Goal: Navigation & Orientation: Find specific page/section

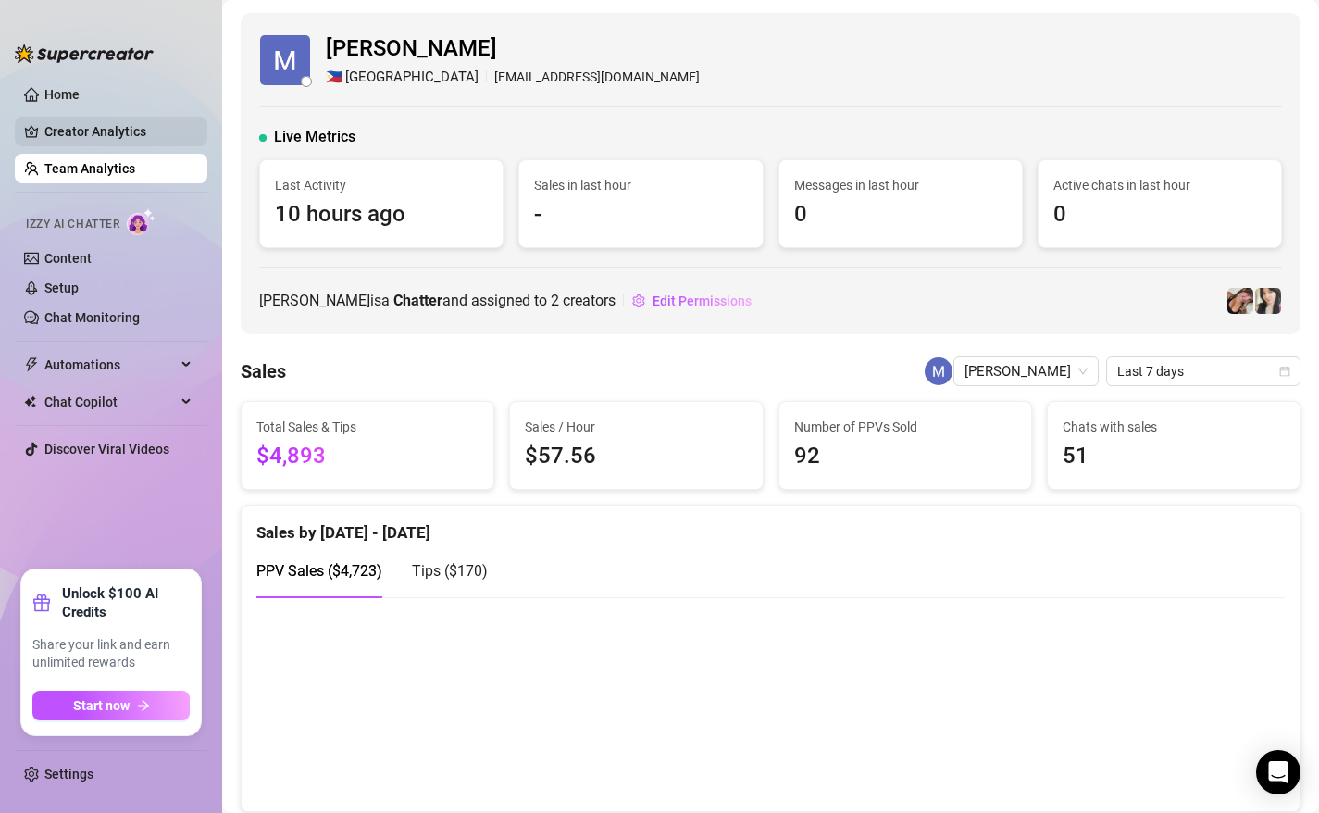
click at [130, 138] on link "Creator Analytics" at bounding box center [118, 132] width 148 height 30
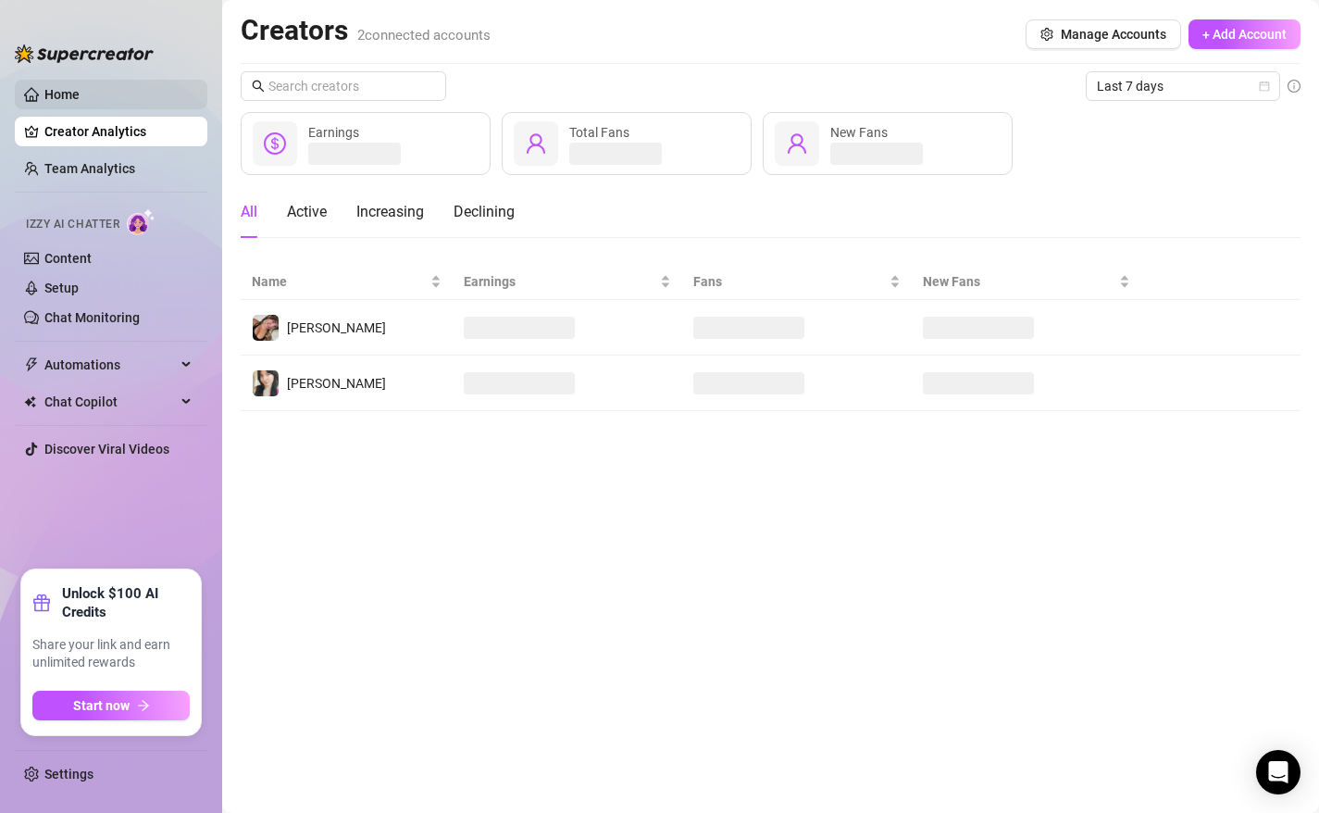
click at [80, 93] on link "Home" at bounding box center [61, 94] width 35 height 15
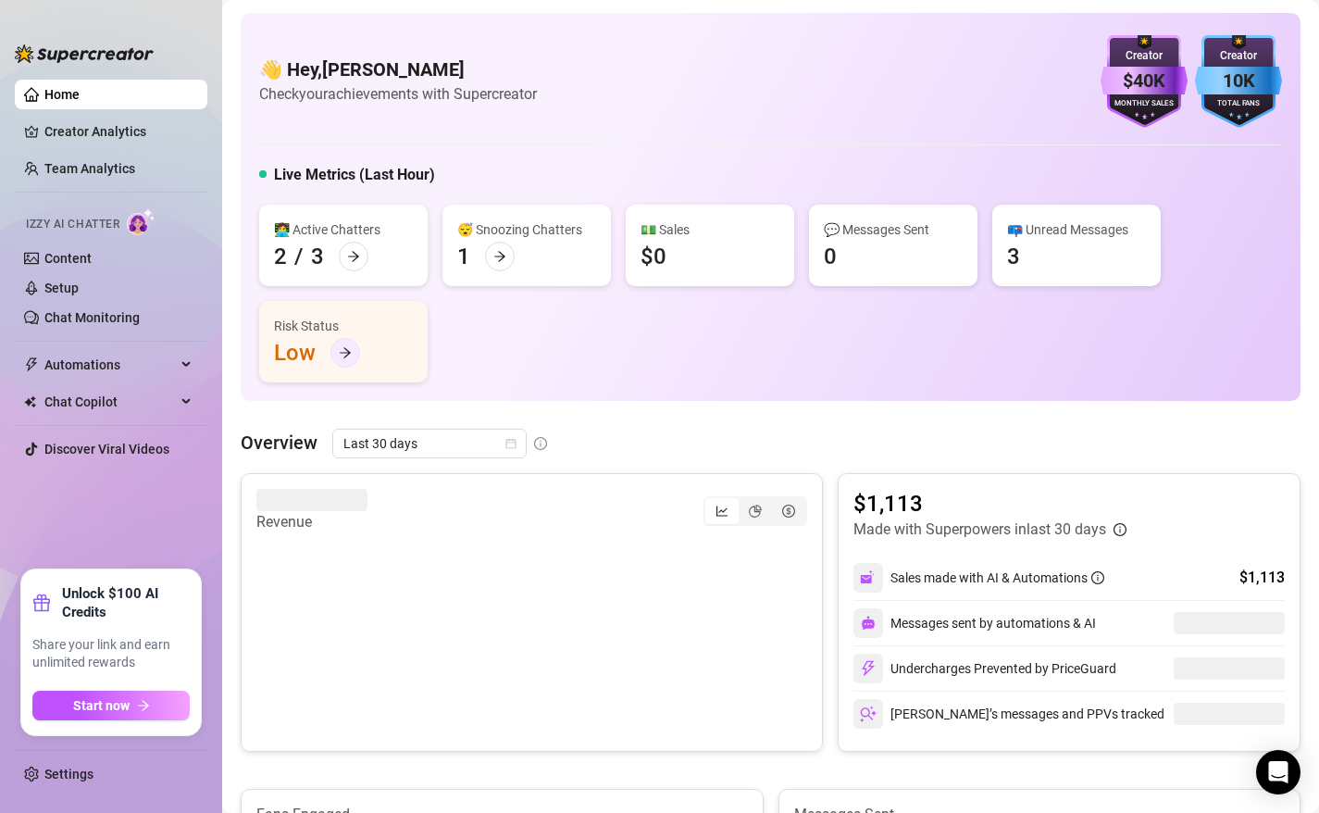
click at [349, 358] on icon "arrow-right" at bounding box center [345, 352] width 13 height 13
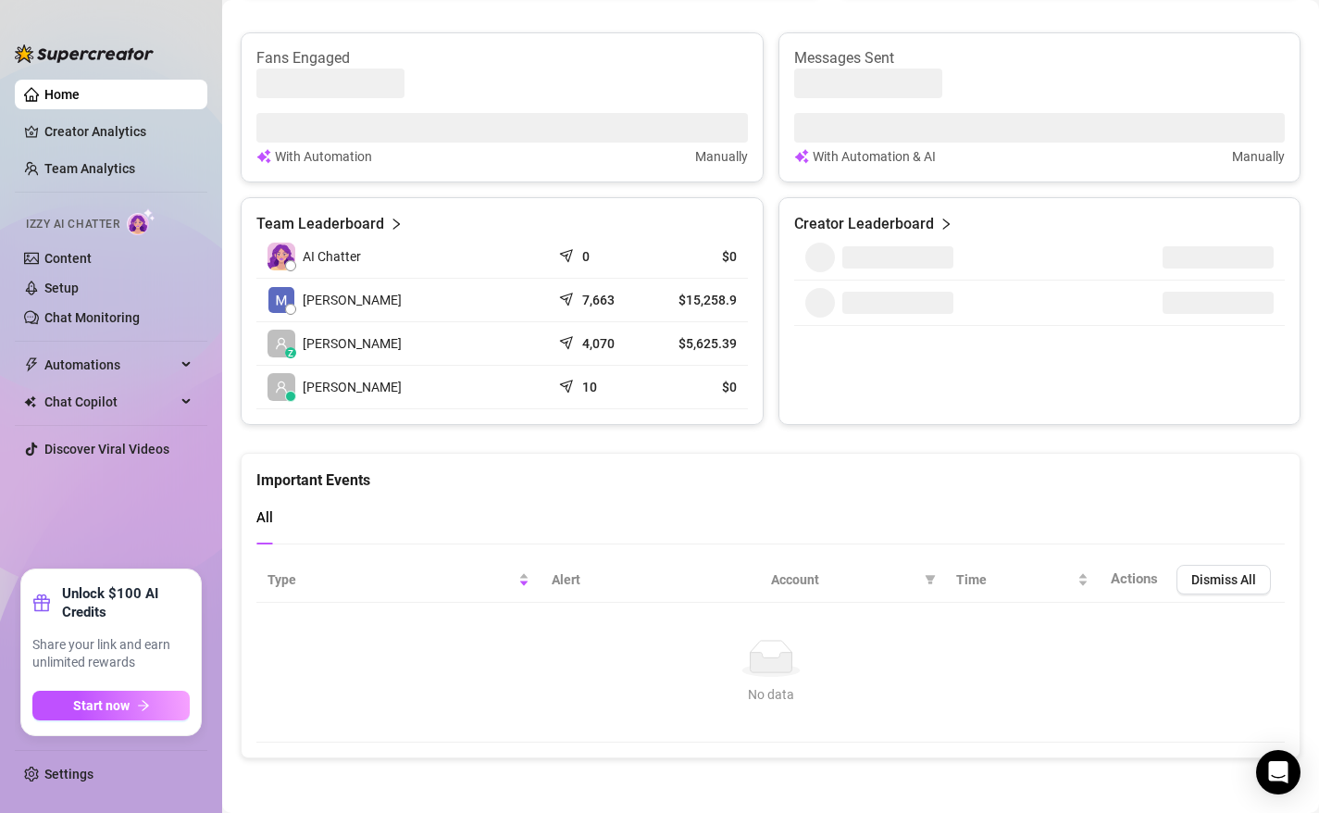
scroll to position [749, 0]
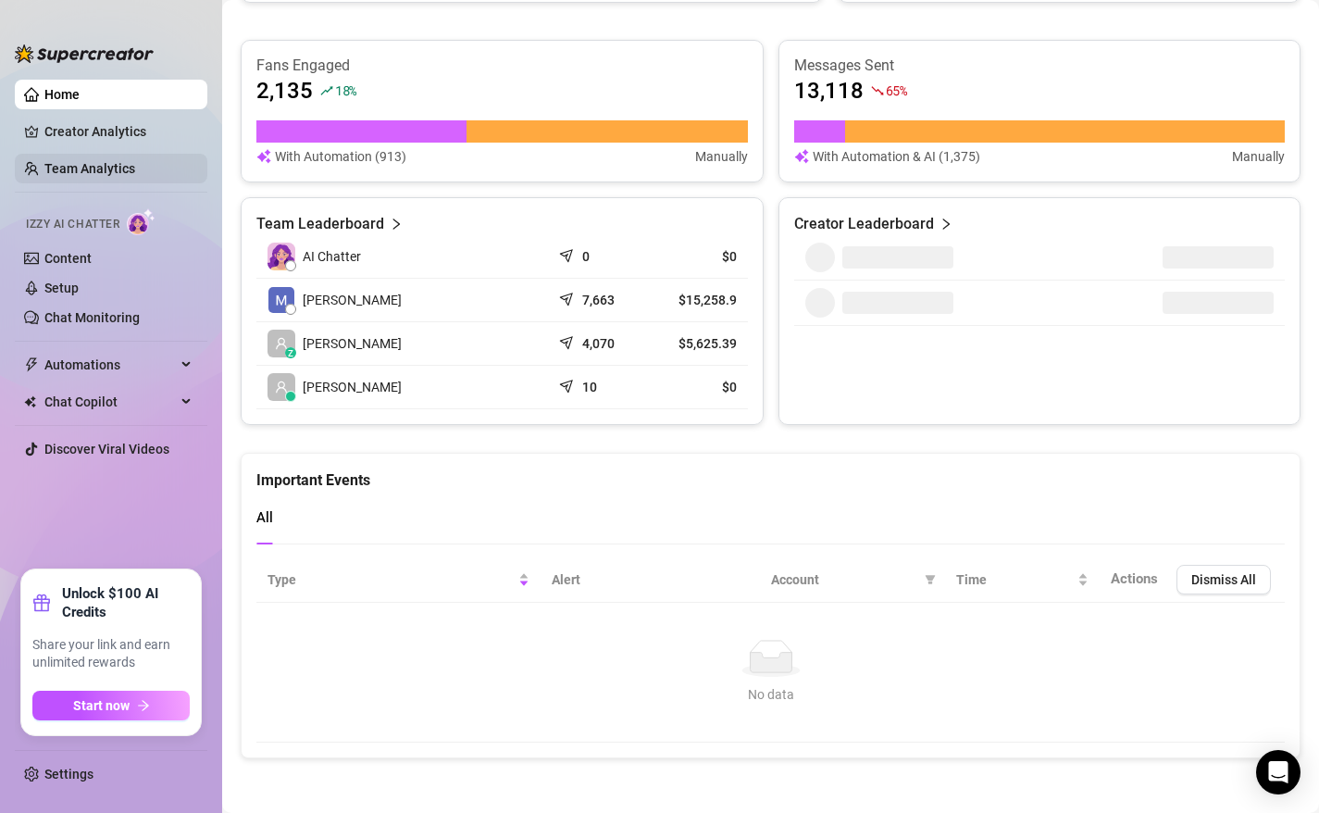
click at [123, 164] on link "Team Analytics" at bounding box center [89, 168] width 91 height 15
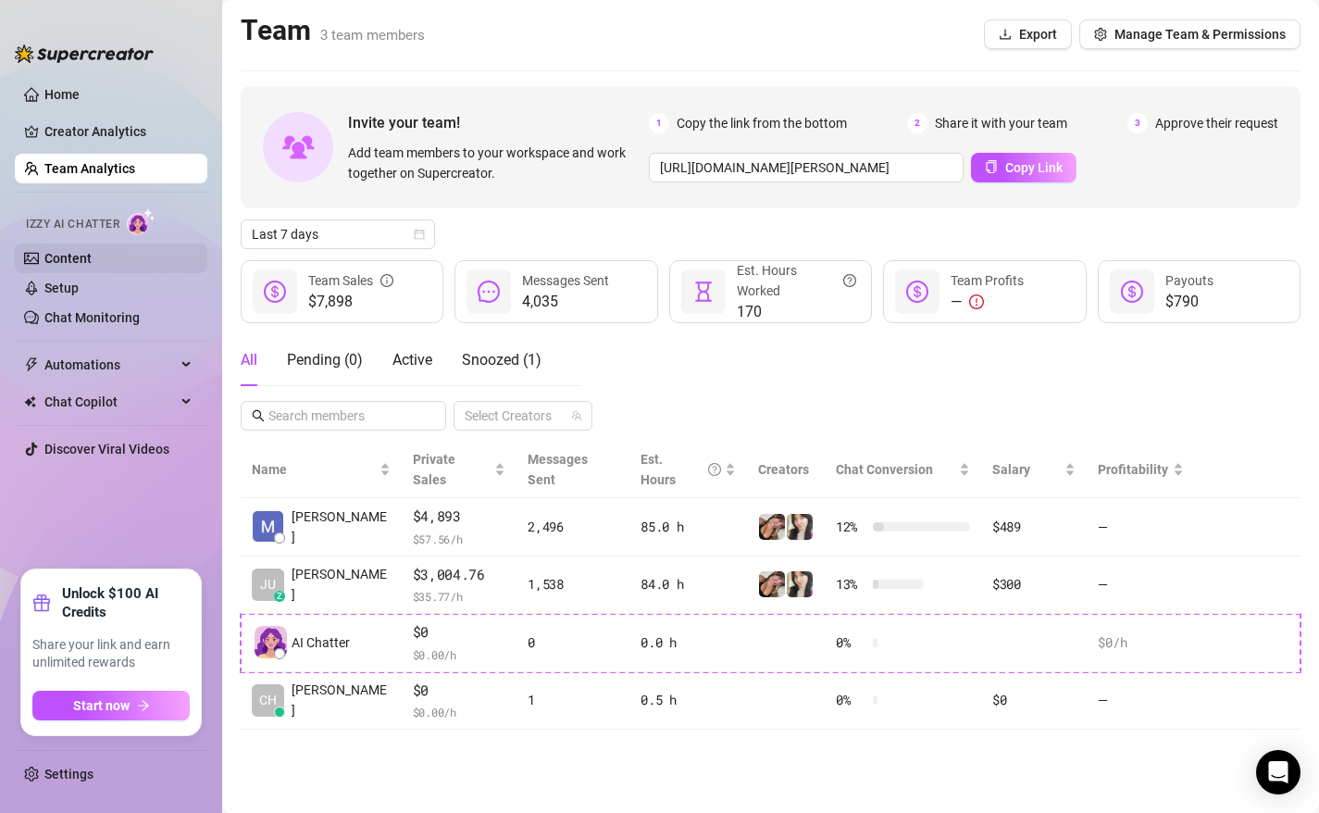
click at [92, 251] on link "Content" at bounding box center [67, 258] width 47 height 15
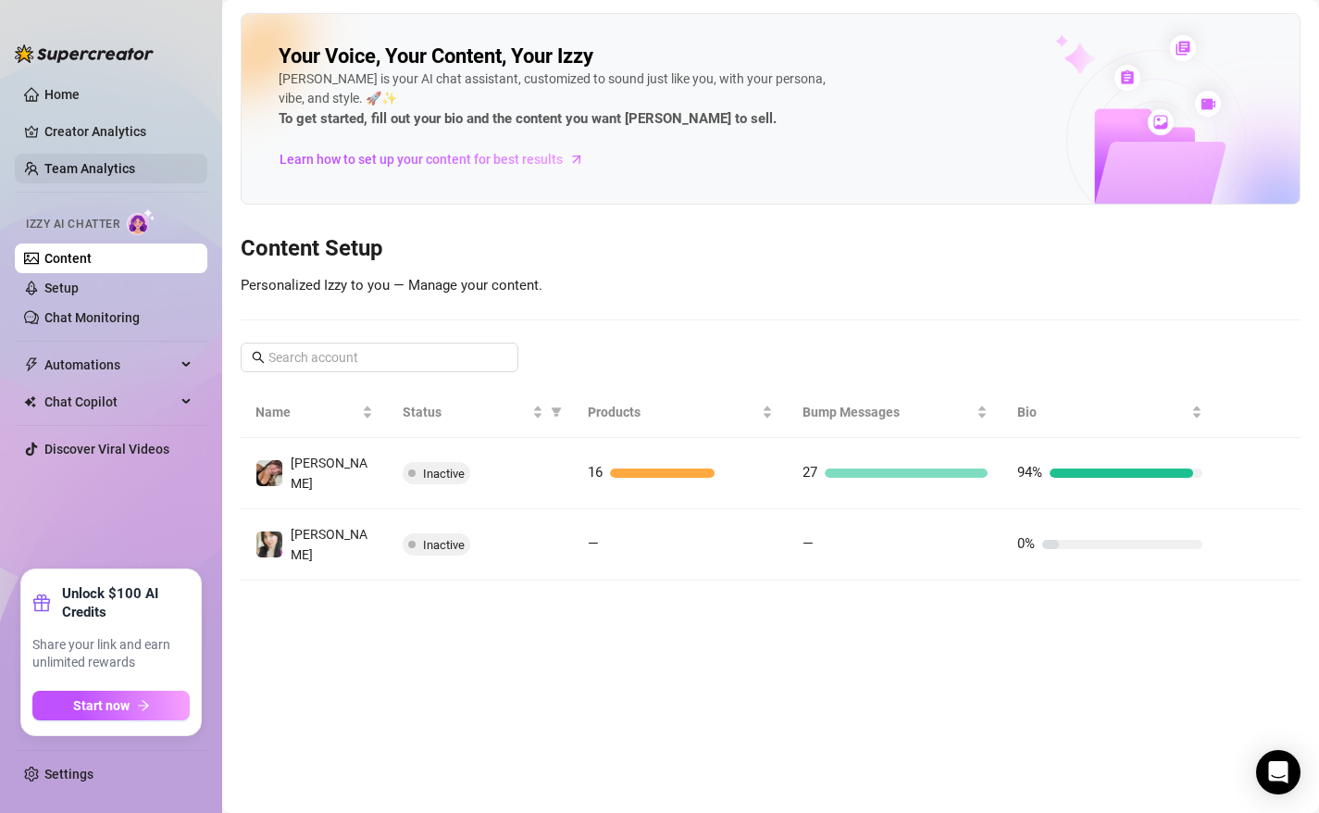
click at [100, 161] on link "Team Analytics" at bounding box center [89, 168] width 91 height 15
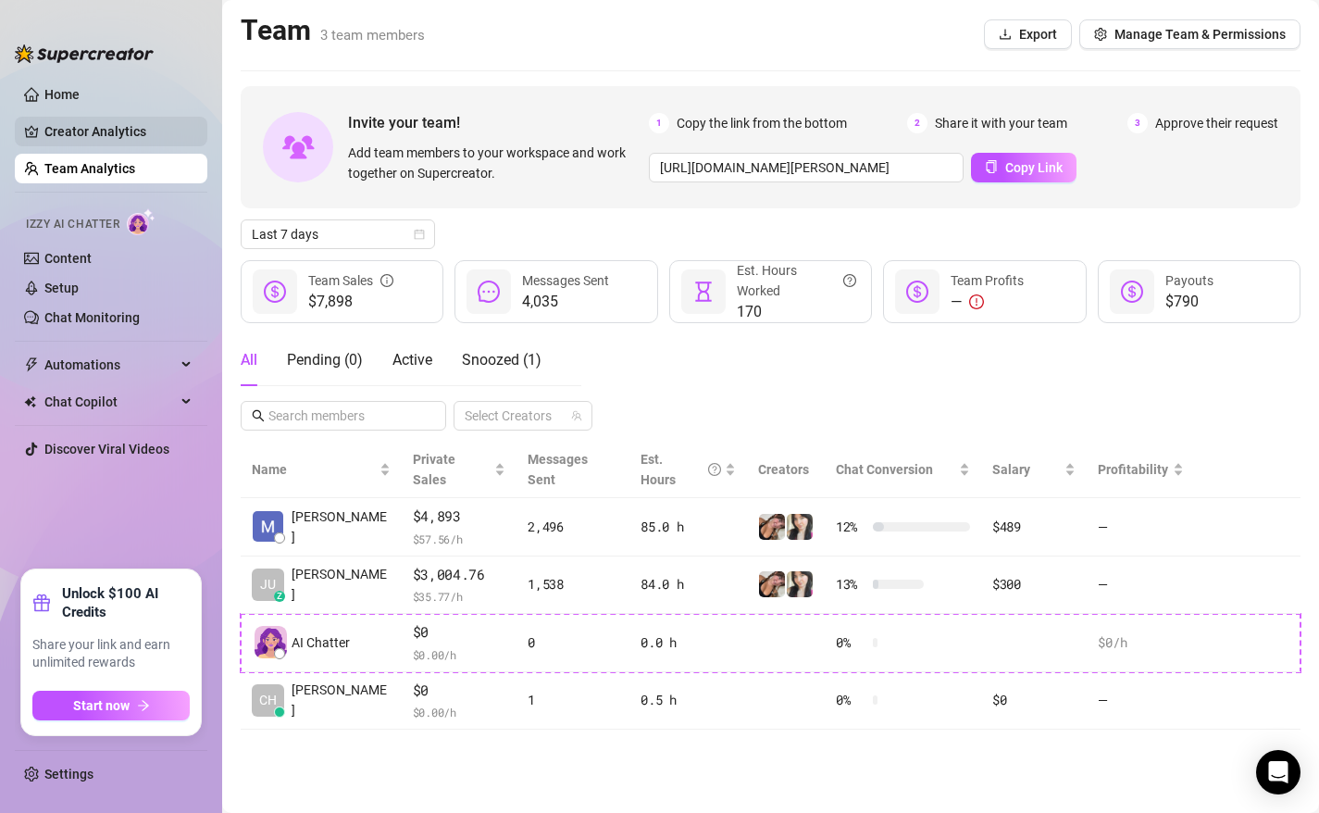
click at [69, 124] on link "Creator Analytics" at bounding box center [118, 132] width 148 height 30
